Goal: Task Accomplishment & Management: Manage account settings

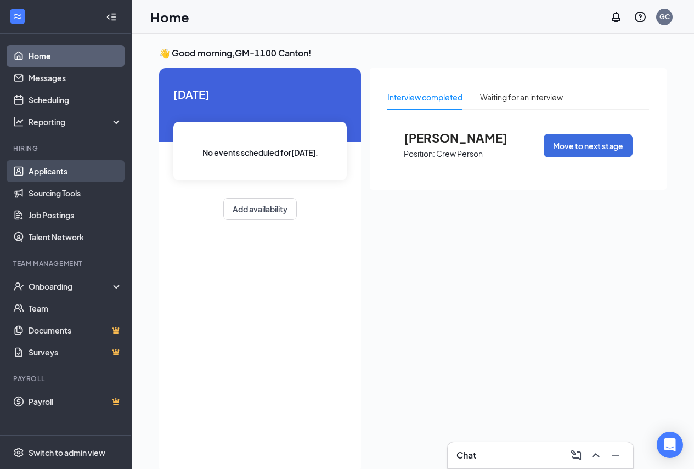
click at [29, 170] on link "Applicants" at bounding box center [76, 171] width 94 height 22
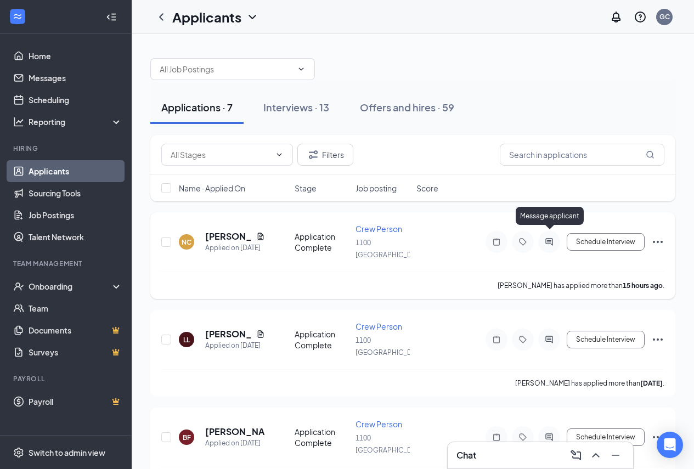
click at [547, 238] on icon "ActiveChat" at bounding box center [549, 242] width 13 height 9
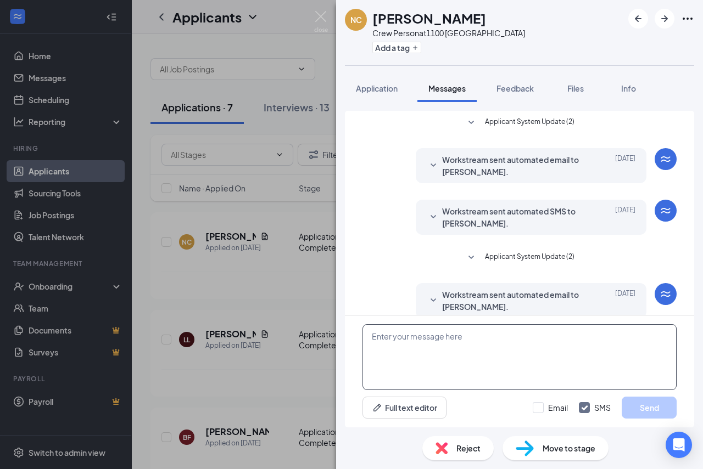
click at [479, 343] on textarea at bounding box center [519, 357] width 314 height 66
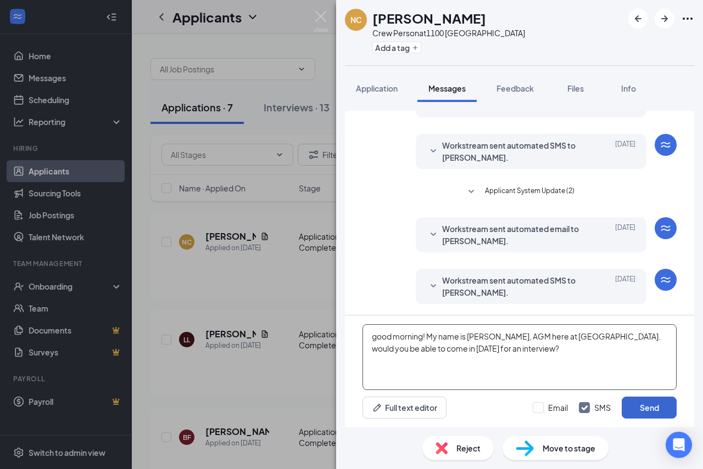
type textarea "good morning! My name is [PERSON_NAME], AGM here at [GEOGRAPHIC_DATA]. would yo…"
click at [644, 408] on button "Send" at bounding box center [648, 408] width 55 height 22
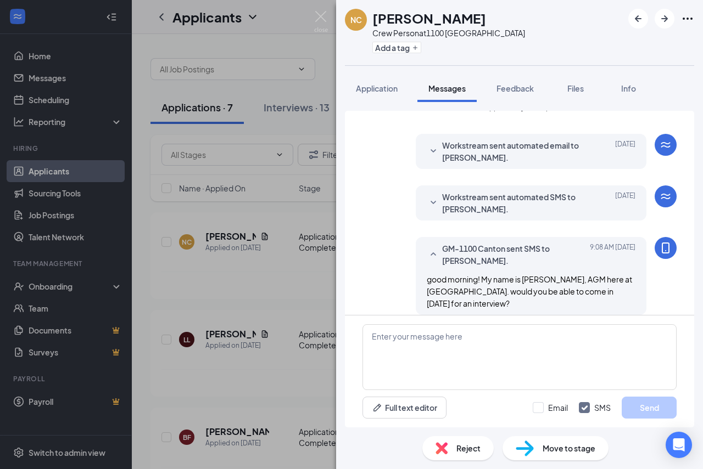
scroll to position [160, 0]
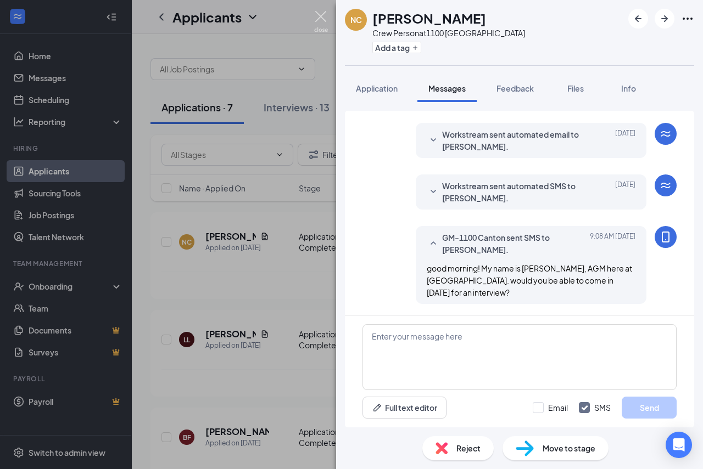
click at [319, 14] on img at bounding box center [321, 21] width 14 height 21
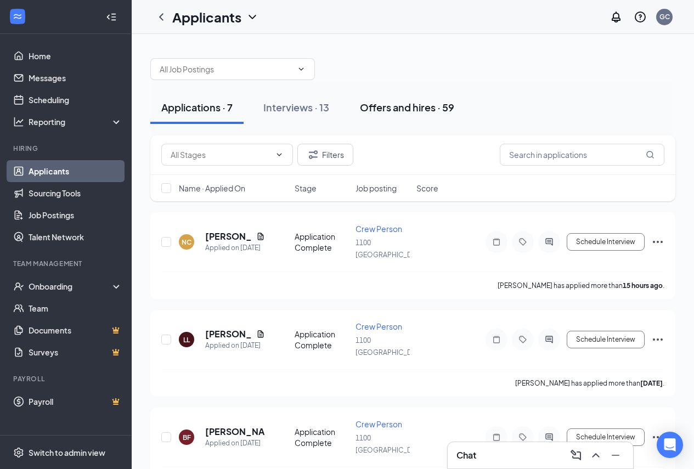
click at [408, 105] on div "Offers and hires · 59" at bounding box center [407, 107] width 94 height 14
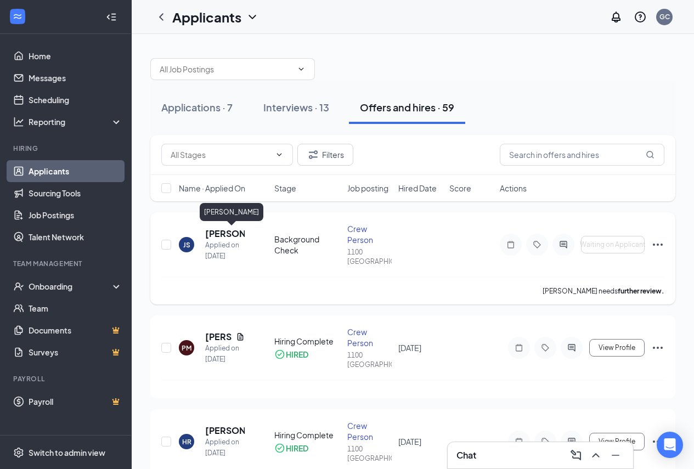
click at [225, 237] on h5 "[PERSON_NAME]" at bounding box center [225, 234] width 40 height 12
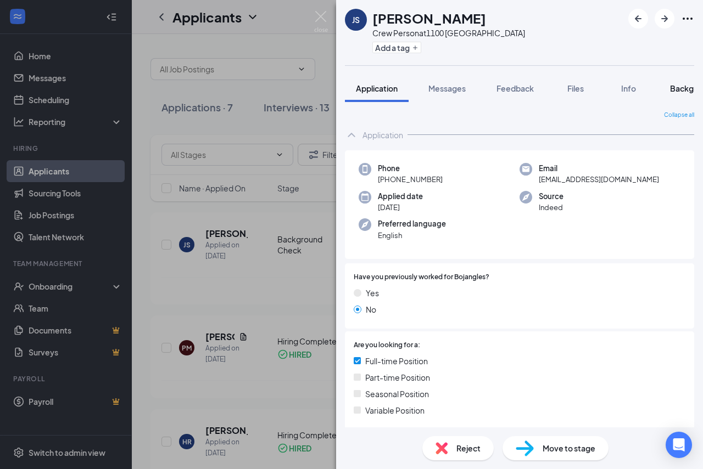
click at [679, 88] on span "Background" at bounding box center [692, 88] width 45 height 10
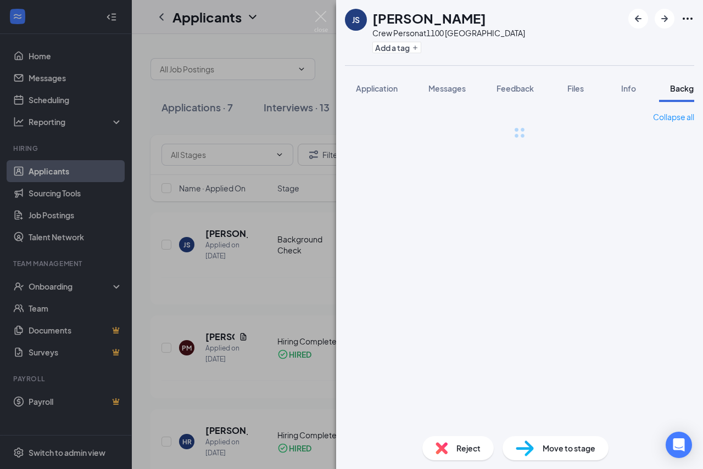
scroll to position [0, 34]
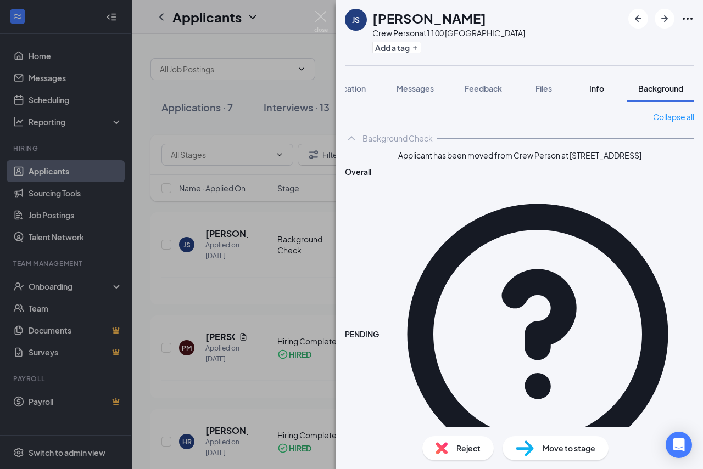
click at [591, 89] on span "Info" at bounding box center [596, 88] width 15 height 10
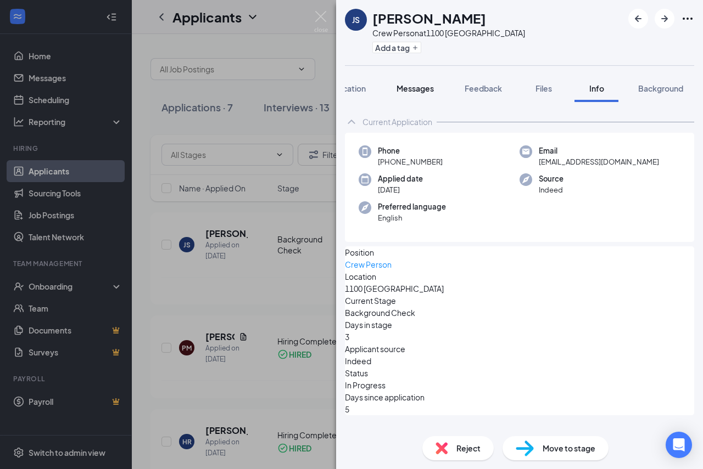
click at [394, 93] on button "Messages" at bounding box center [414, 88] width 59 height 27
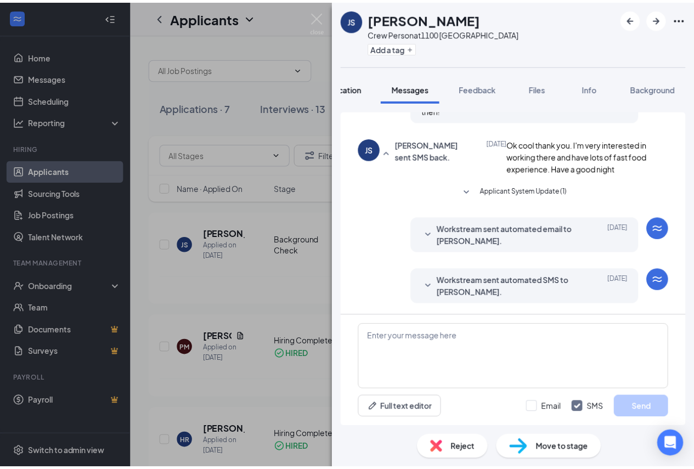
scroll to position [396, 0]
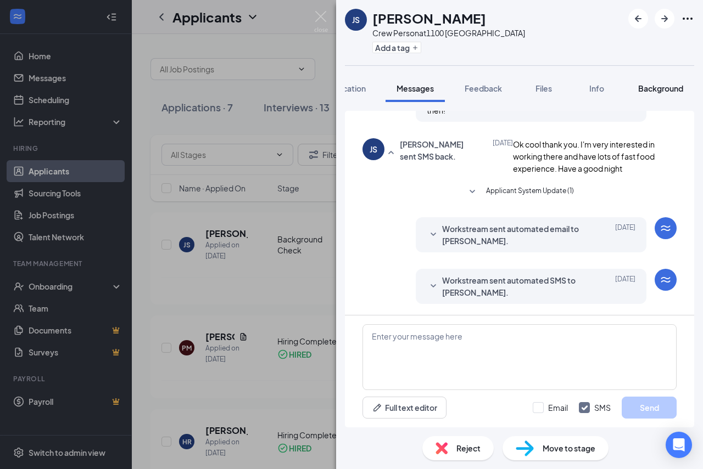
click at [665, 89] on span "Background" at bounding box center [660, 88] width 45 height 10
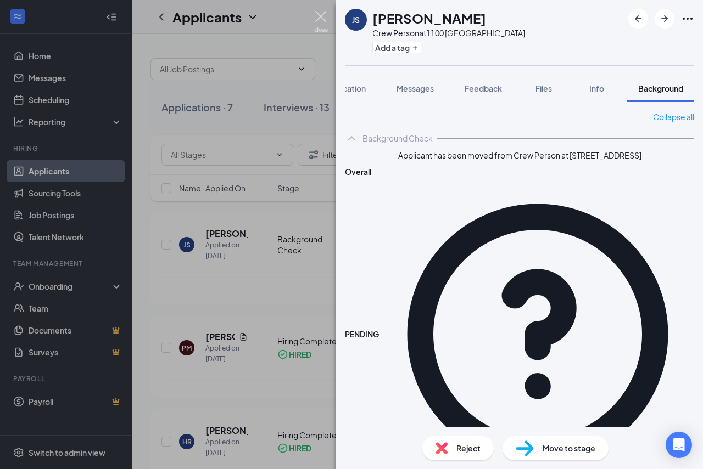
click at [319, 22] on img at bounding box center [321, 21] width 14 height 21
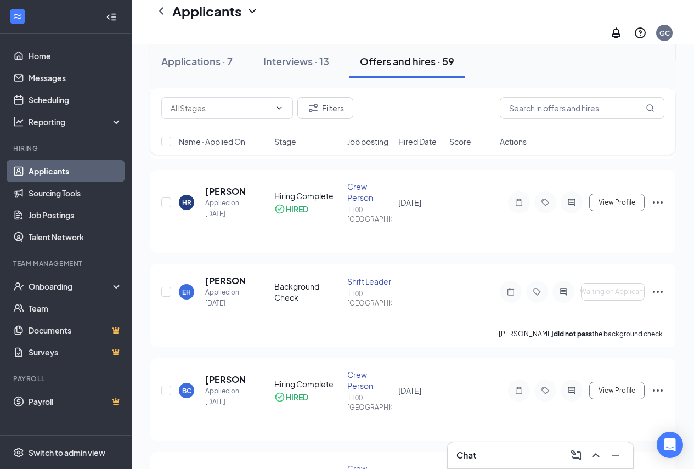
scroll to position [274, 0]
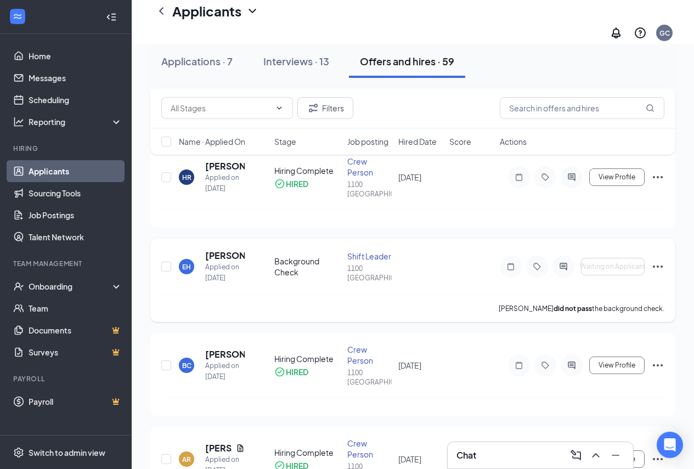
click at [661, 266] on icon "Ellipses" at bounding box center [658, 267] width 10 height 2
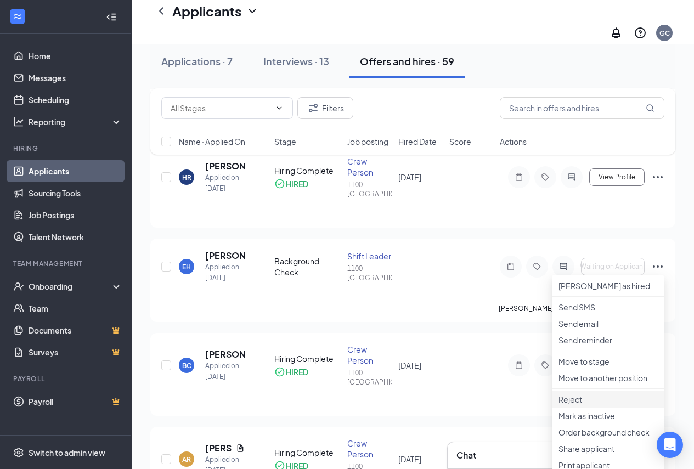
click at [585, 405] on p "Reject" at bounding box center [608, 399] width 99 height 11
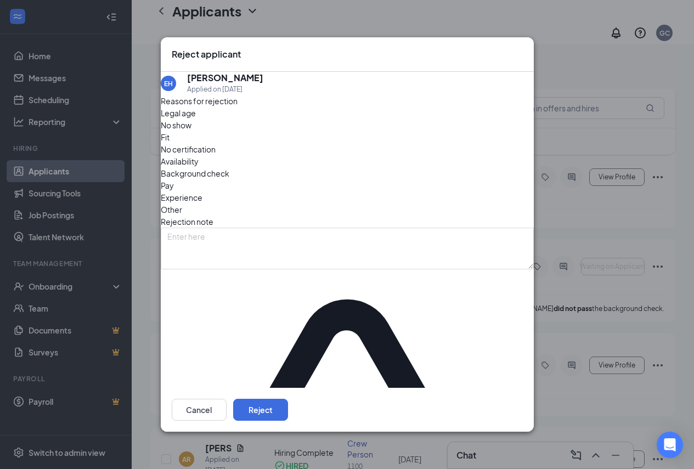
click at [509, 388] on div "Cancel Reject" at bounding box center [347, 410] width 373 height 44
click at [288, 399] on button "Reject" at bounding box center [260, 410] width 55 height 22
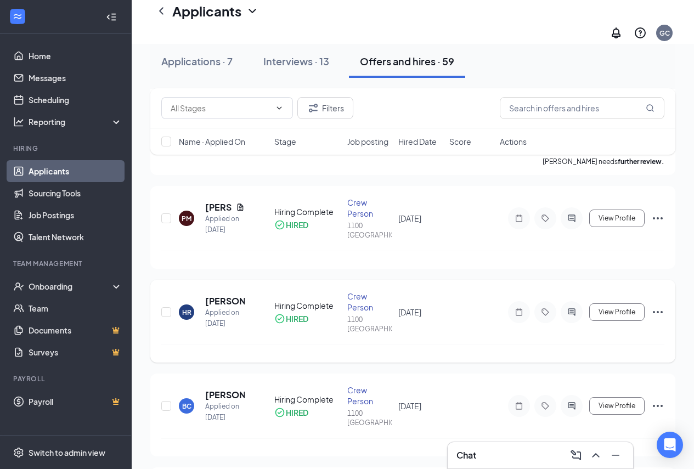
scroll to position [165, 0]
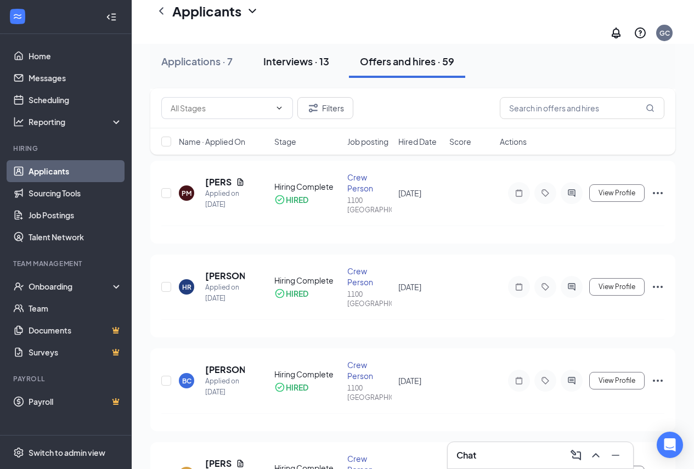
click at [288, 58] on div "Interviews · 13" at bounding box center [296, 61] width 66 height 14
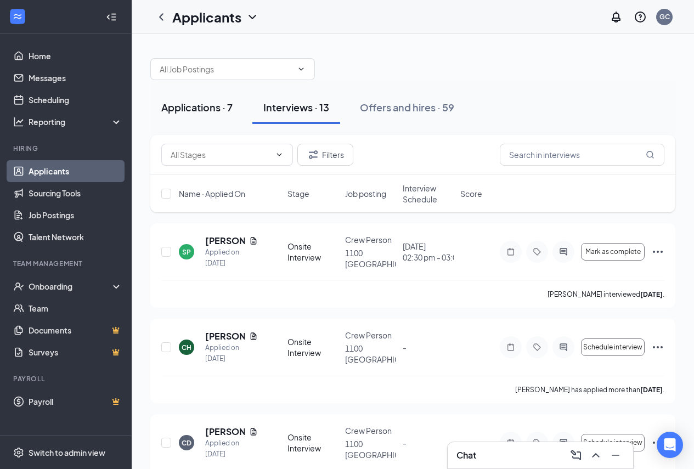
click at [201, 113] on div "Applications · 7" at bounding box center [196, 107] width 71 height 14
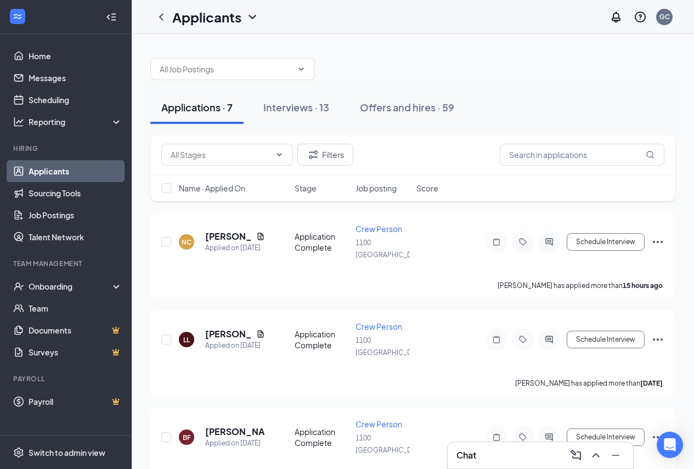
click at [492, 450] on div "Chat" at bounding box center [541, 456] width 168 height 18
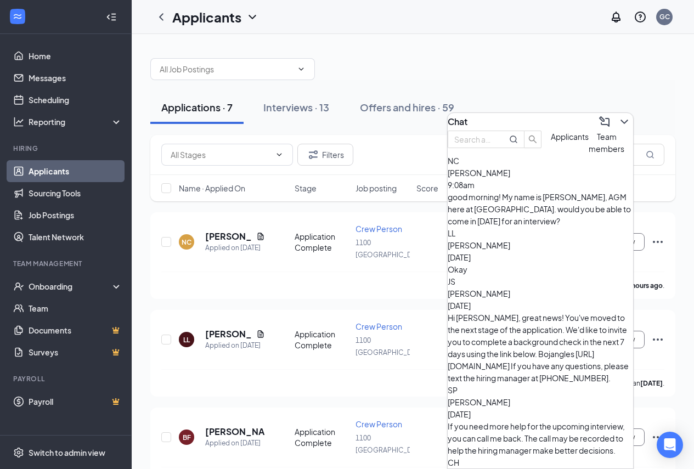
click at [589, 154] on span "Team members" at bounding box center [607, 143] width 36 height 22
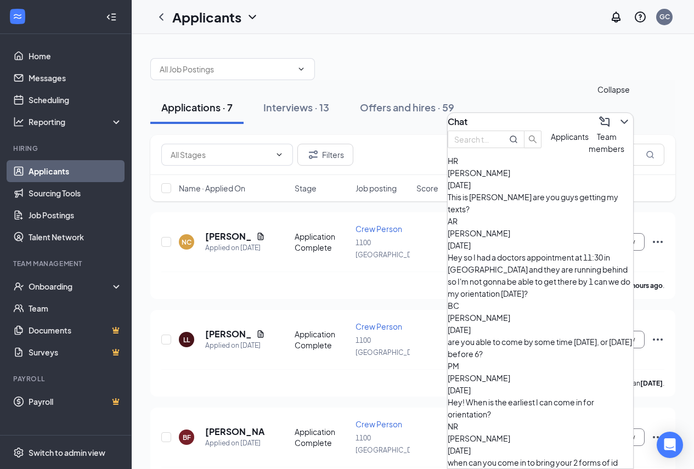
click at [621, 120] on icon "ChevronDown" at bounding box center [624, 122] width 7 height 4
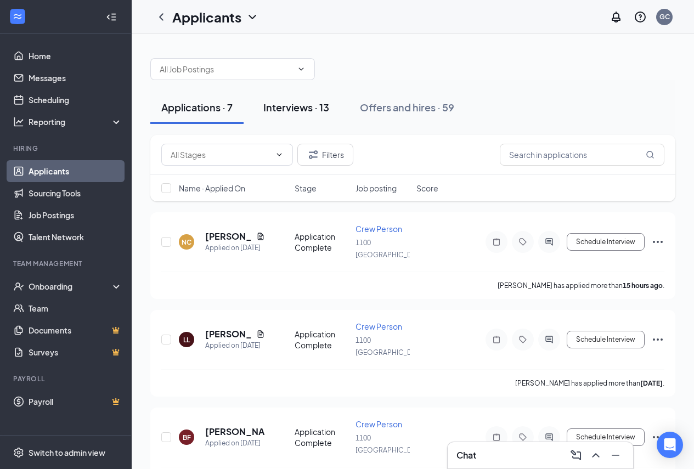
click at [298, 106] on div "Interviews · 13" at bounding box center [296, 107] width 66 height 14
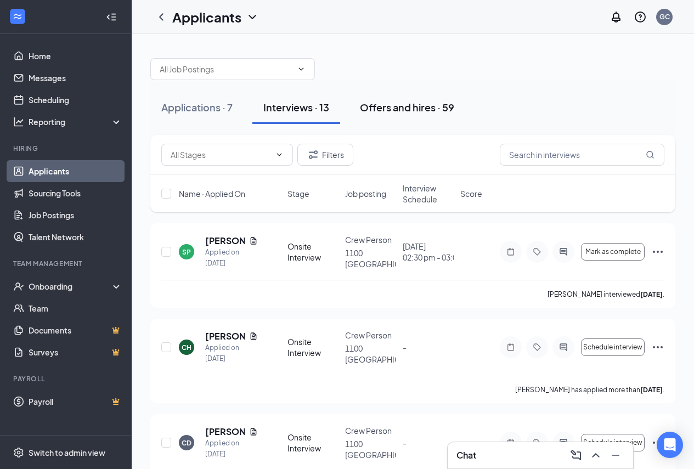
click at [412, 95] on button "Offers and hires · 59" at bounding box center [407, 107] width 116 height 33
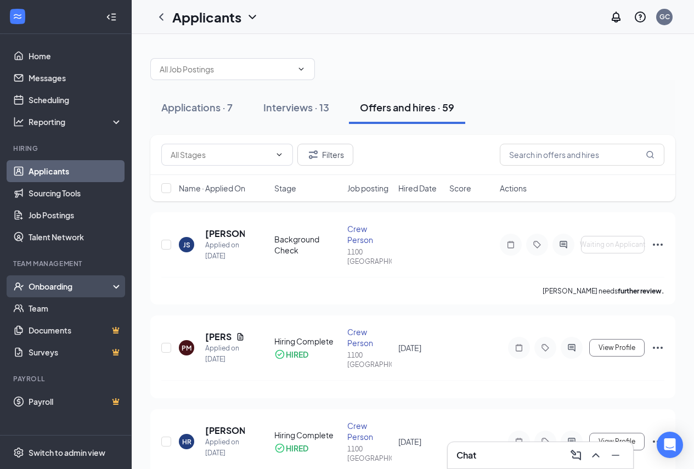
click at [73, 287] on div "Onboarding" at bounding box center [71, 286] width 85 height 11
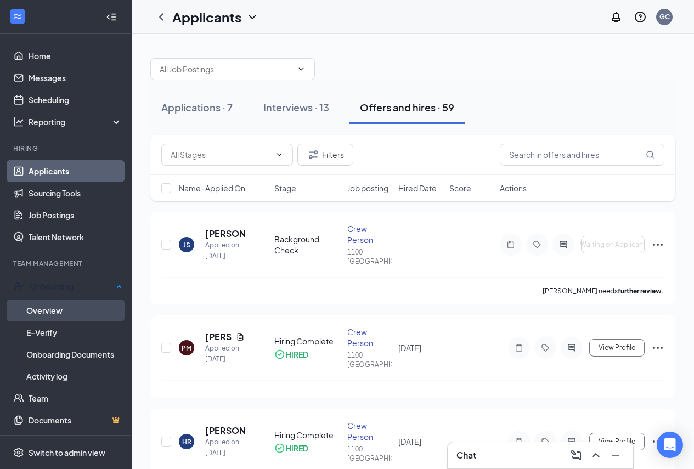
click at [68, 312] on link "Overview" at bounding box center [74, 311] width 96 height 22
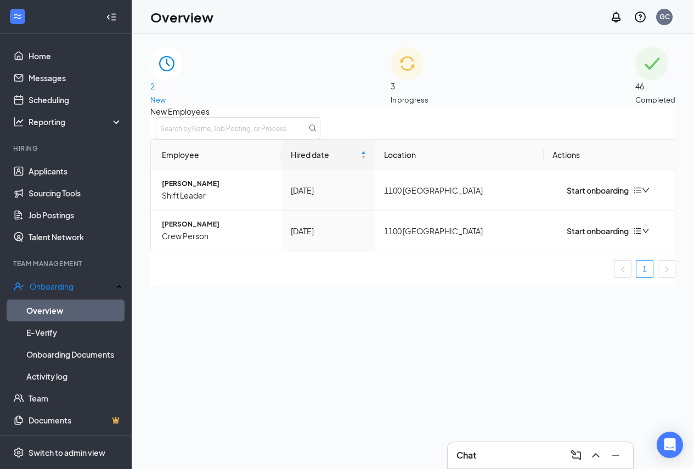
click at [406, 82] on span "3" at bounding box center [410, 86] width 38 height 12
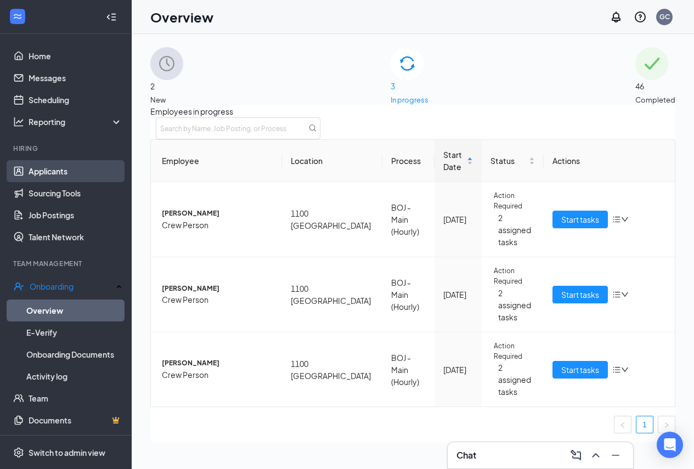
click at [53, 174] on link "Applicants" at bounding box center [76, 171] width 94 height 22
